Goal: Browse casually: Explore the website without a specific task or goal

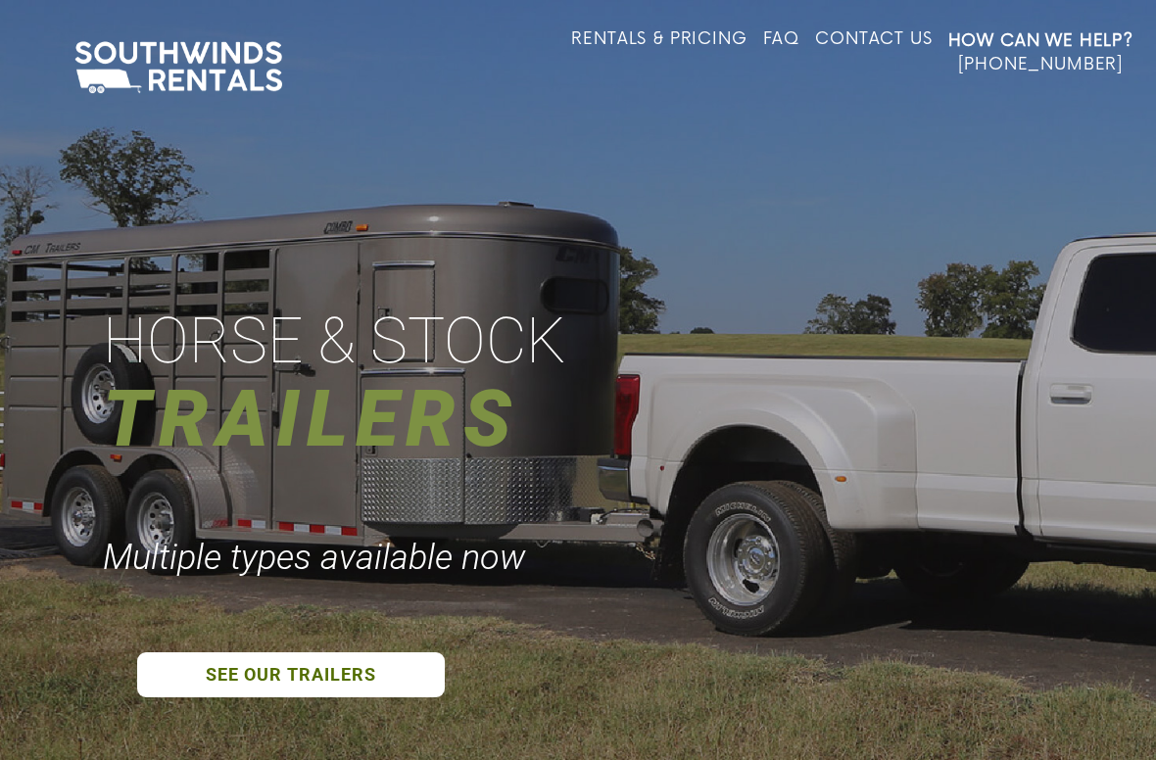
click at [527, 353] on div "HORSE & STOCK" at bounding box center [339, 341] width 473 height 83
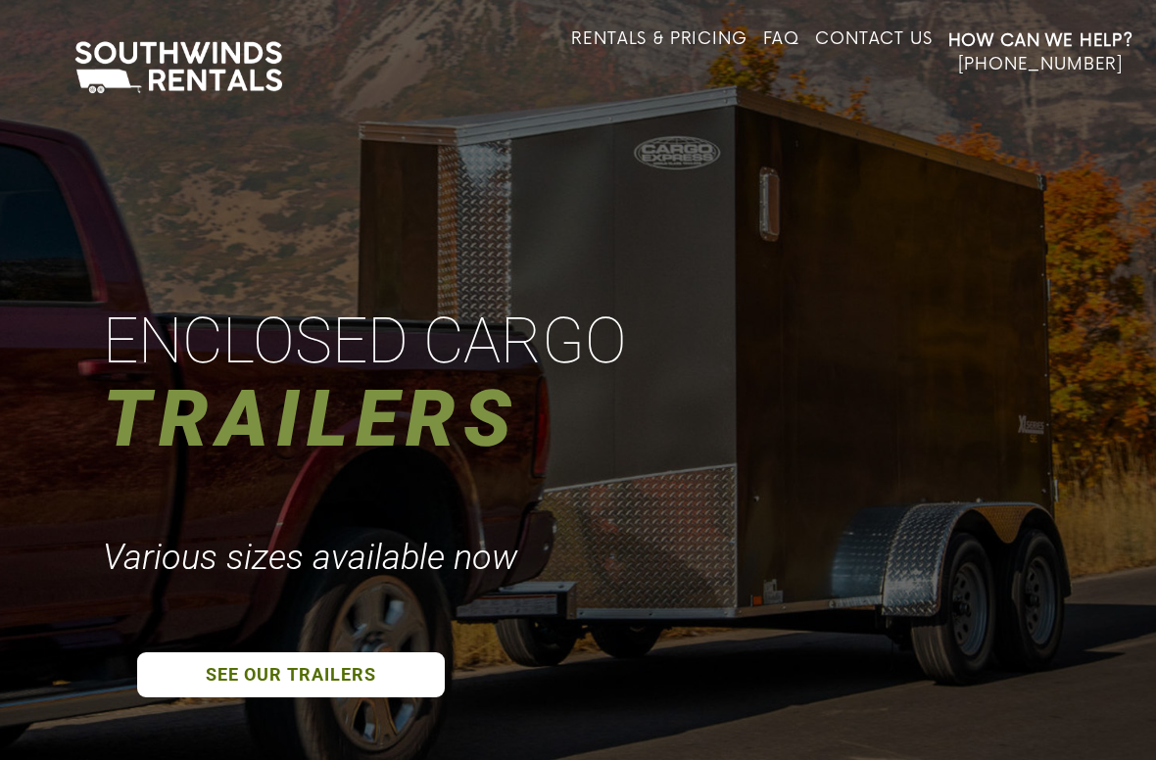
click at [352, 343] on div "ENCLOSED CARGO" at bounding box center [370, 341] width 534 height 83
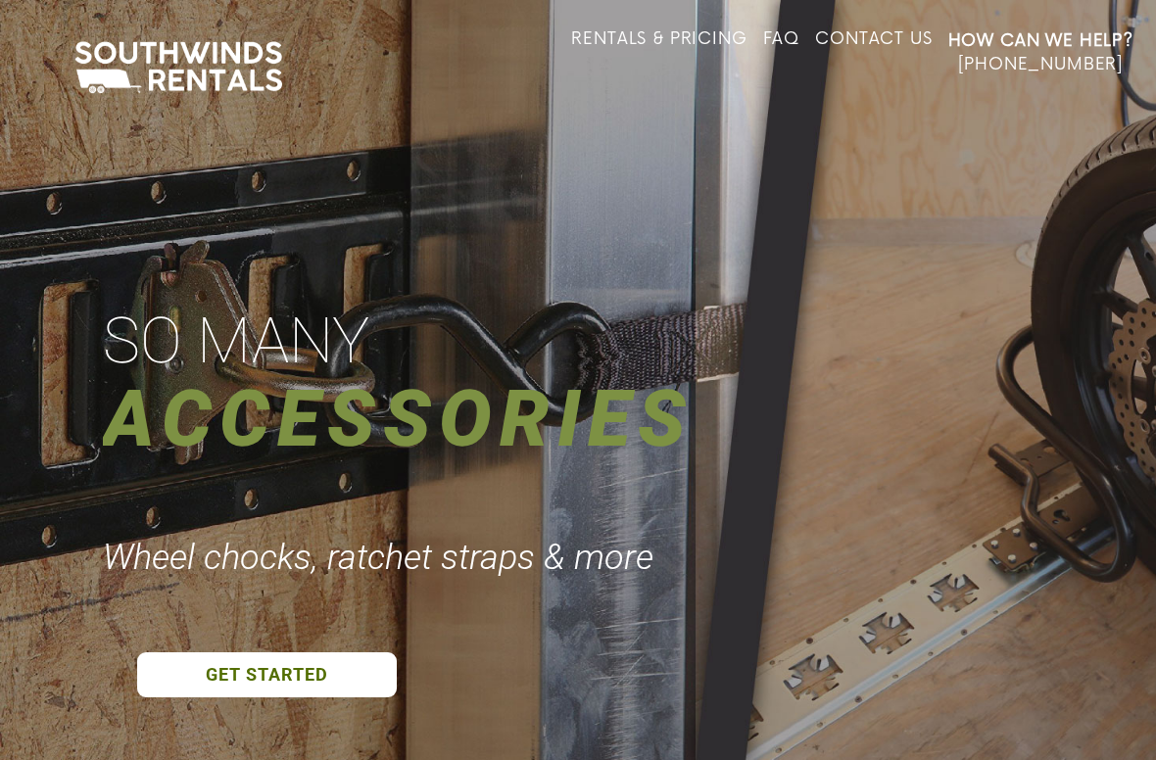
click at [642, 311] on div at bounding box center [578, 380] width 1156 height 760
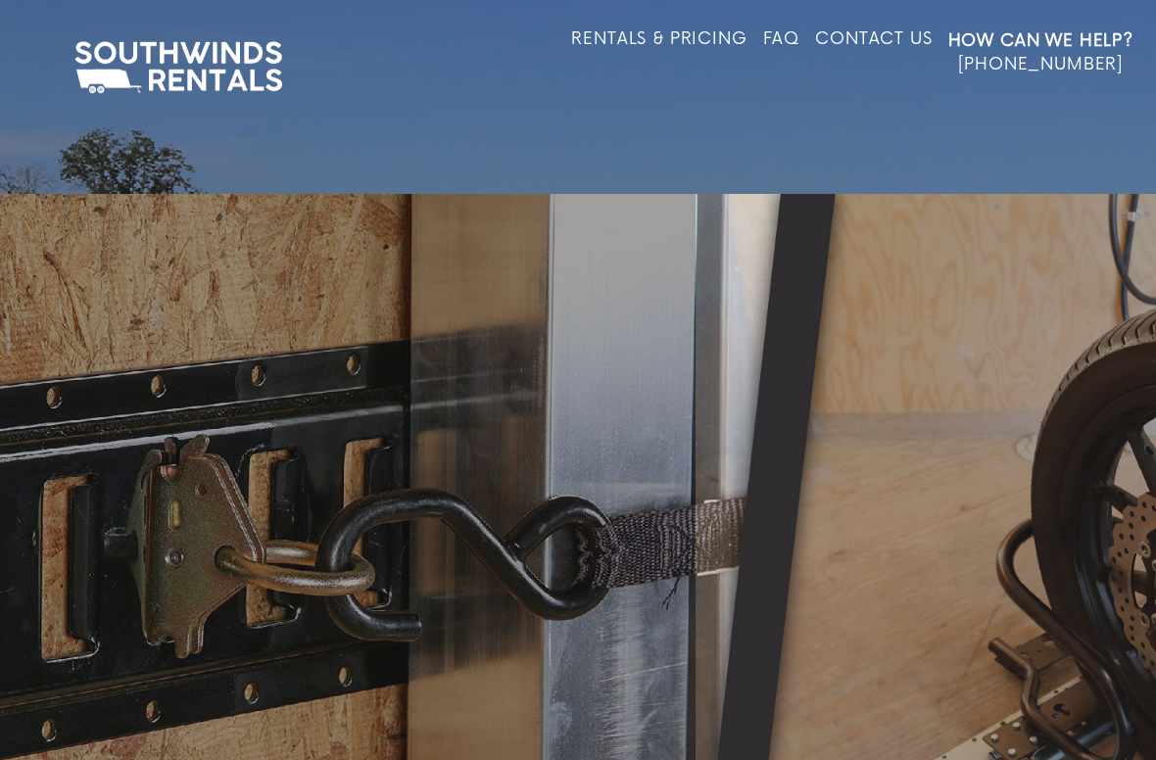
click at [645, 369] on div at bounding box center [578, 574] width 1156 height 760
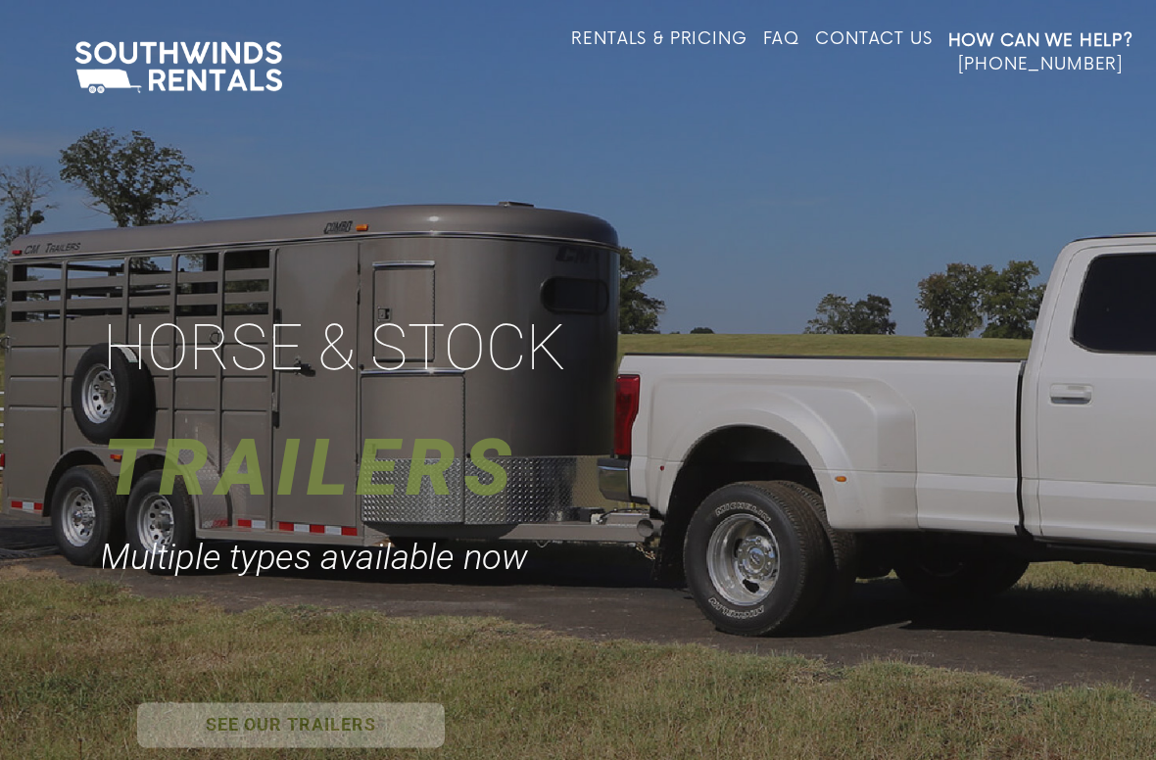
click at [532, 521] on div at bounding box center [578, 380] width 1156 height 760
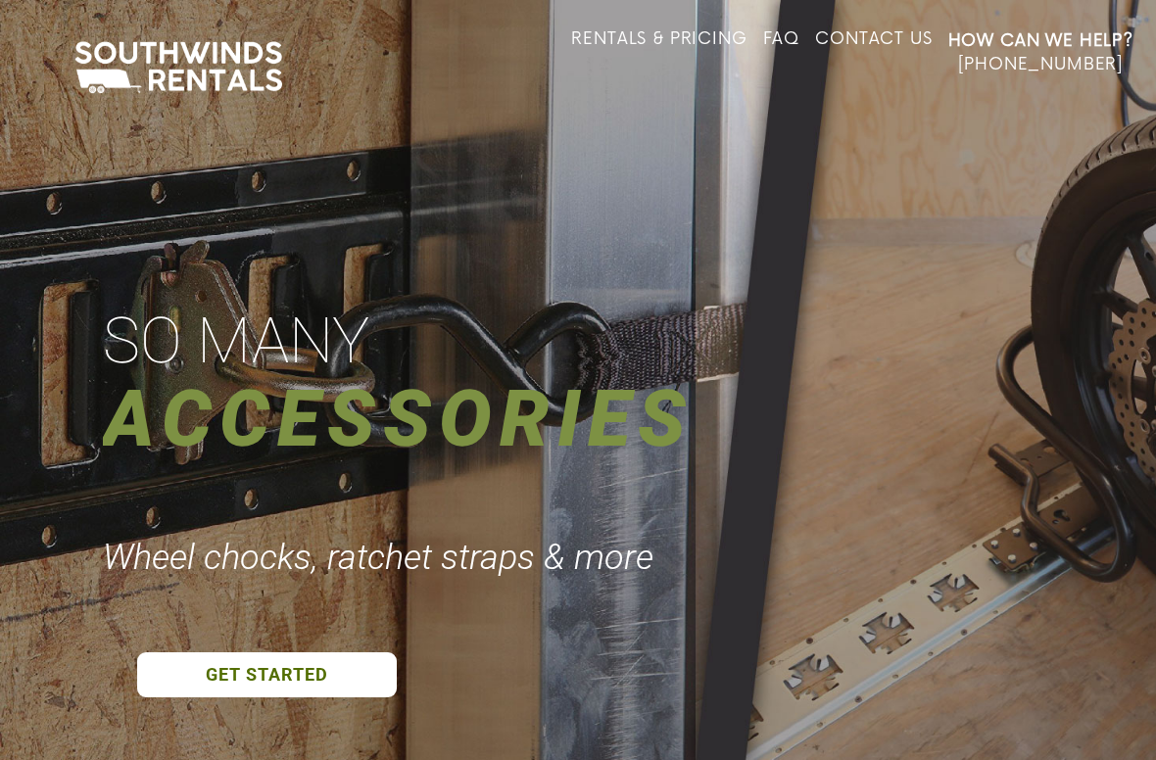
click at [559, 304] on div at bounding box center [578, 380] width 1156 height 760
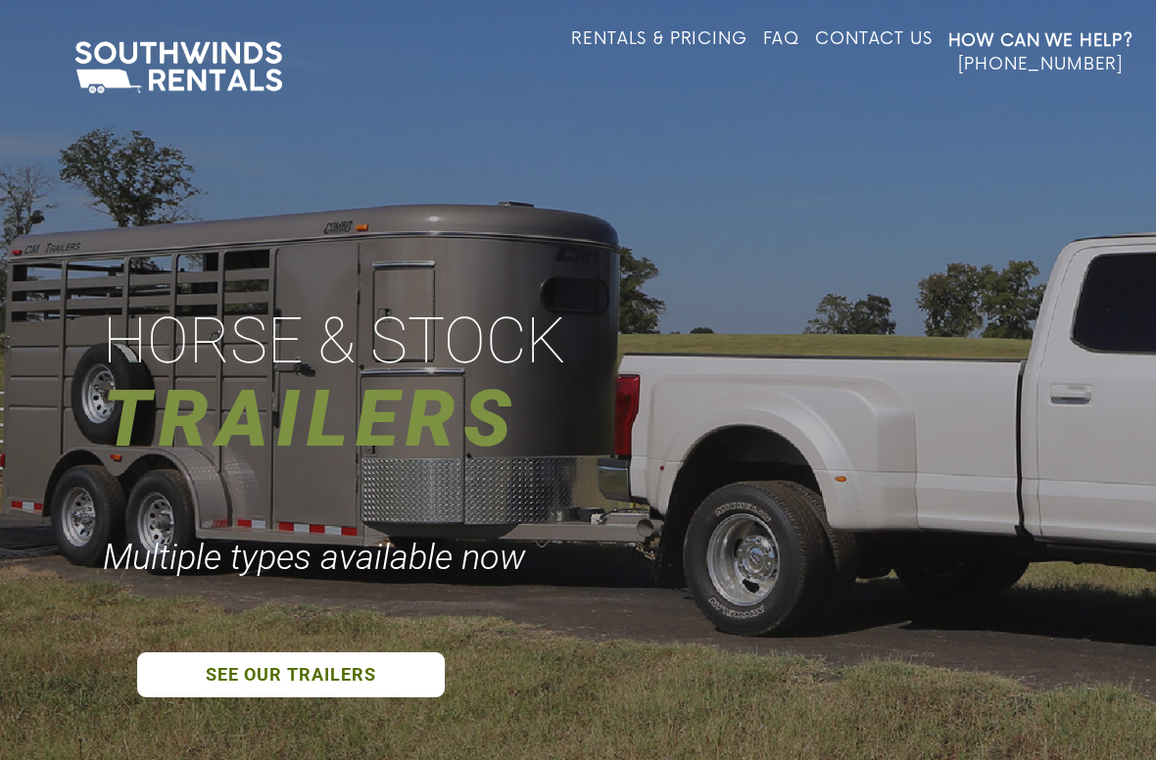
click at [679, 404] on div at bounding box center [578, 380] width 1156 height 760
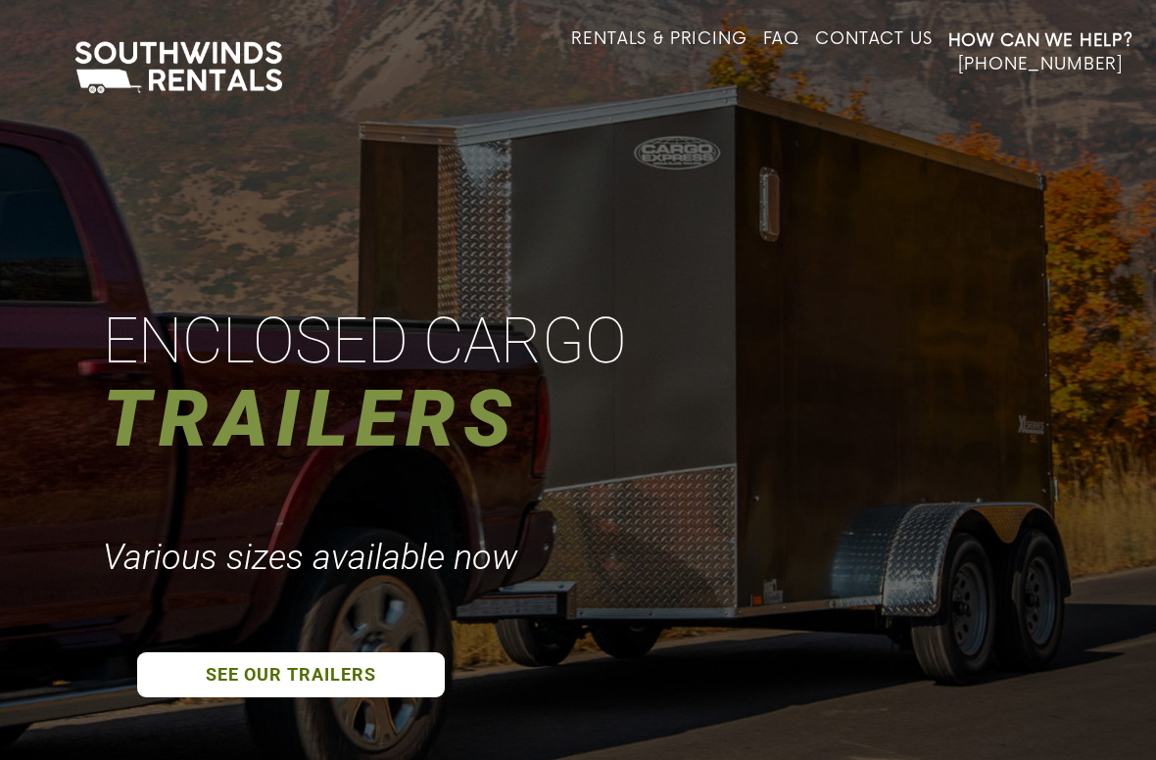
click at [632, 442] on div at bounding box center [578, 380] width 1156 height 760
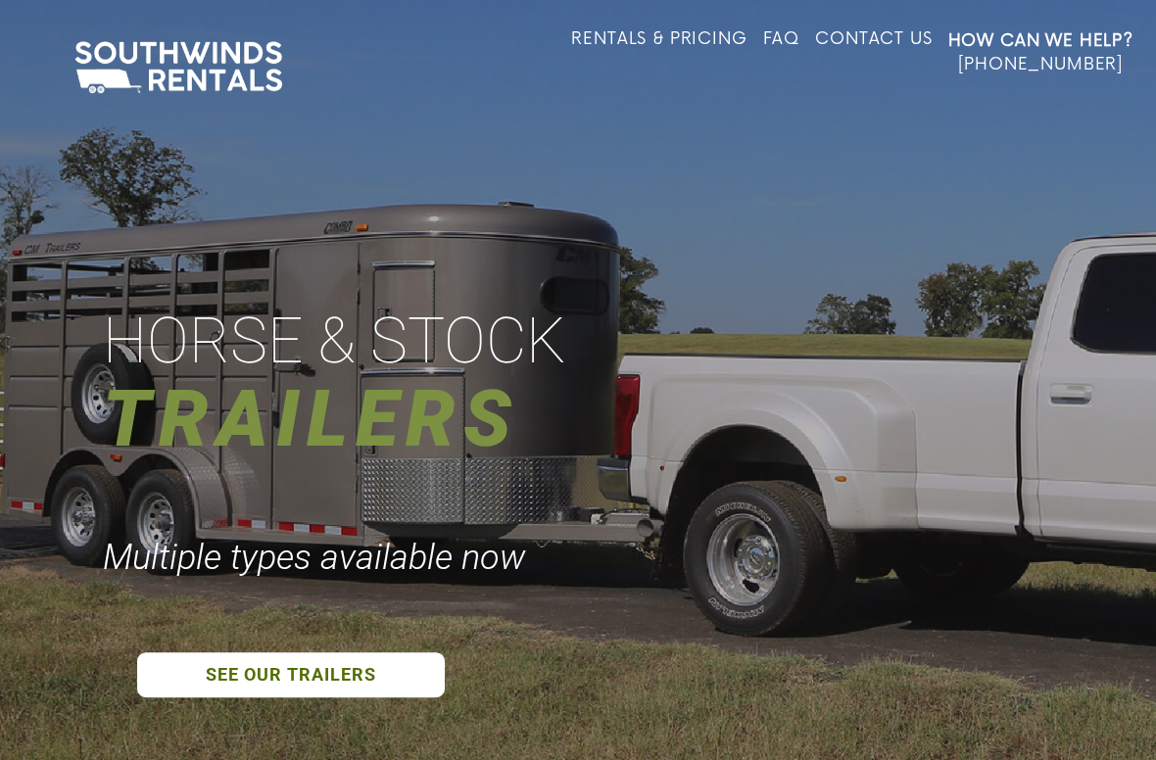
click at [525, 404] on div at bounding box center [578, 380] width 1157 height 760
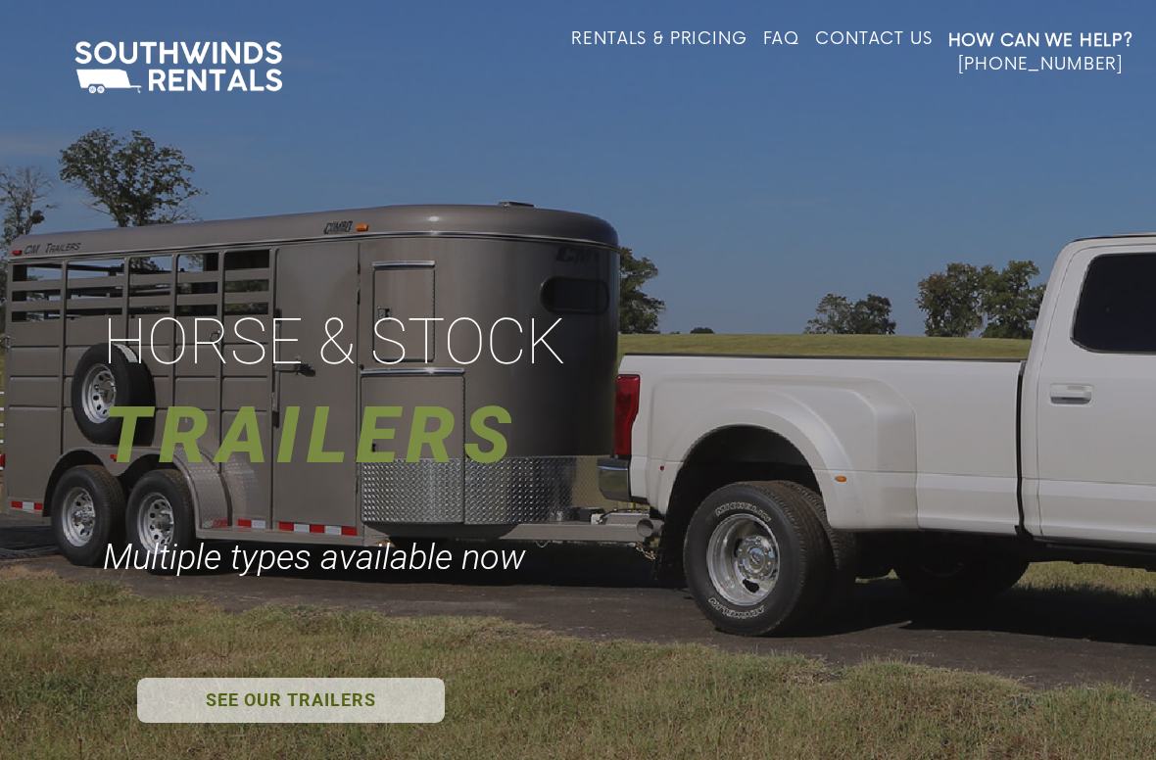
click at [720, 384] on div at bounding box center [578, 380] width 1156 height 760
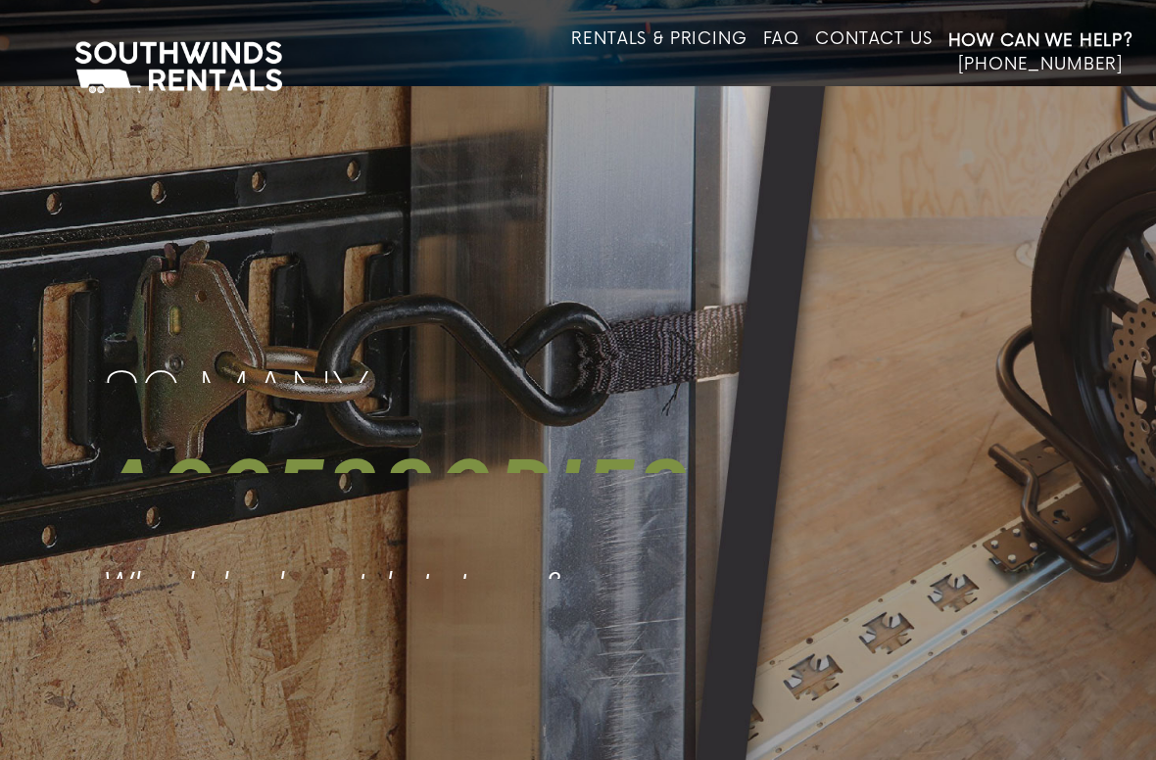
click at [658, 343] on div at bounding box center [578, 380] width 1157 height 760
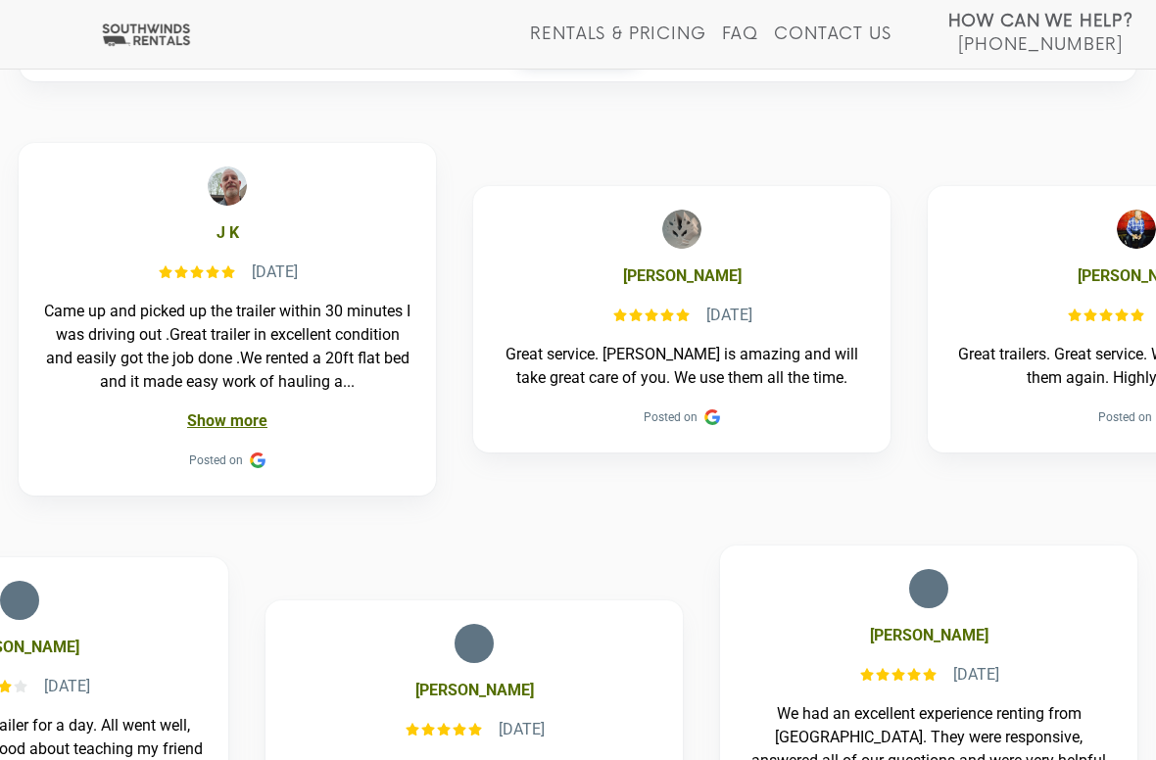
scroll to position [1230, 0]
